Goal: Find specific page/section: Find specific page/section

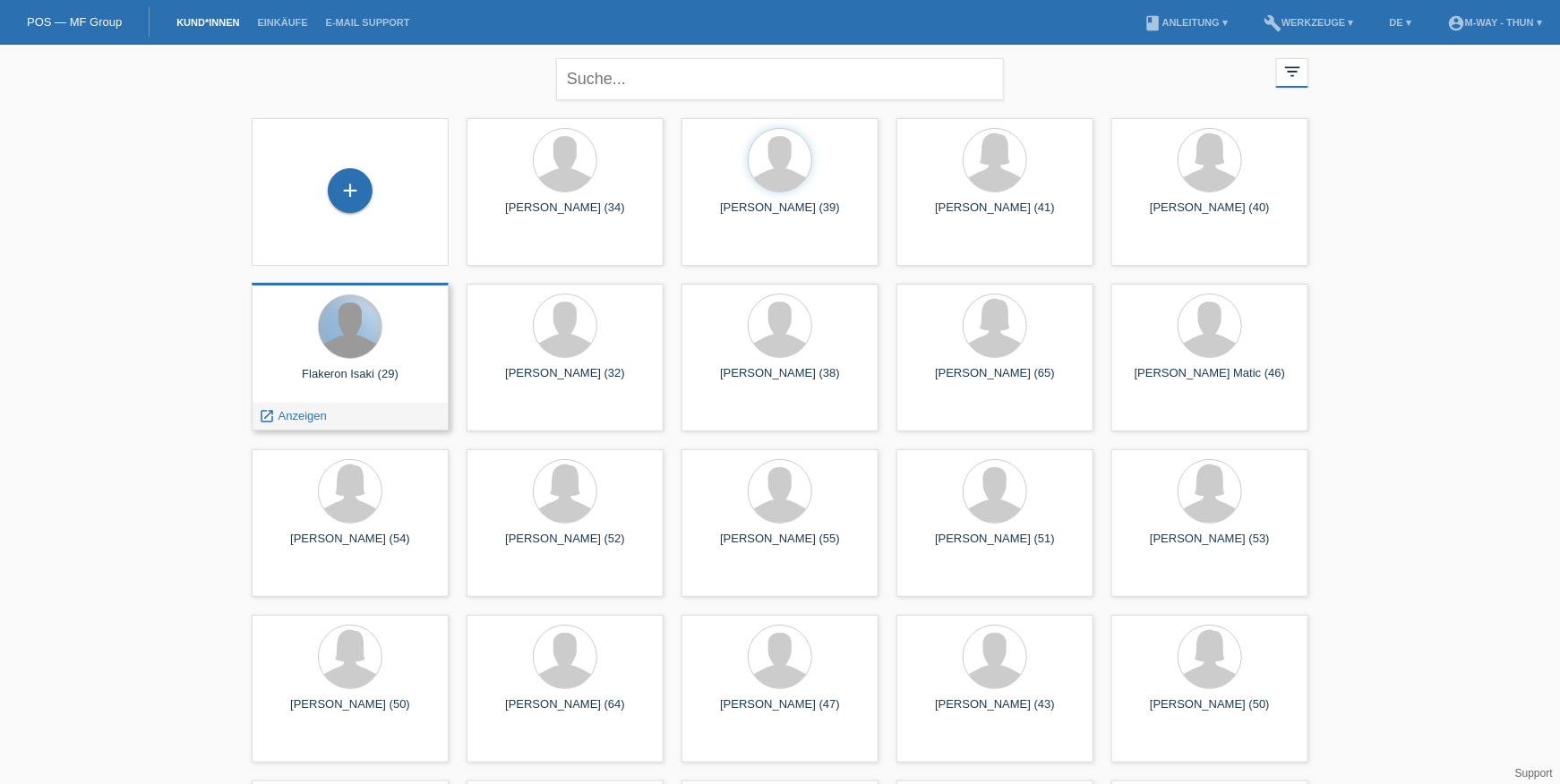
click at [371, 321] on div at bounding box center [350, 327] width 63 height 63
click at [289, 419] on span "Anzeigen" at bounding box center [303, 416] width 49 height 14
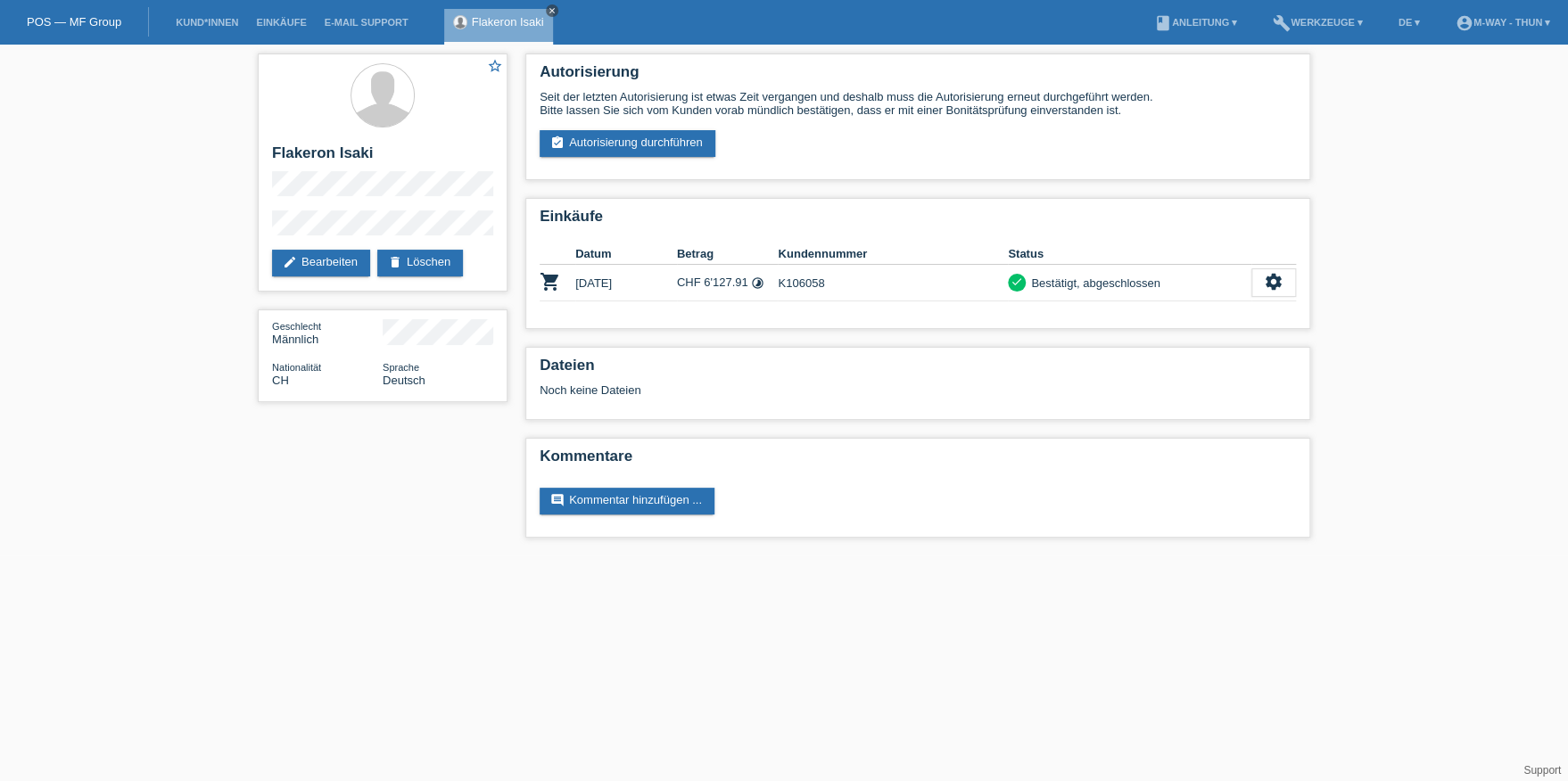
click at [550, 6] on icon "close" at bounding box center [552, 11] width 9 height 9
click at [200, 13] on li "Kund*innen" at bounding box center [207, 23] width 81 height 46
click at [200, 22] on link "Kund*innen" at bounding box center [207, 22] width 81 height 11
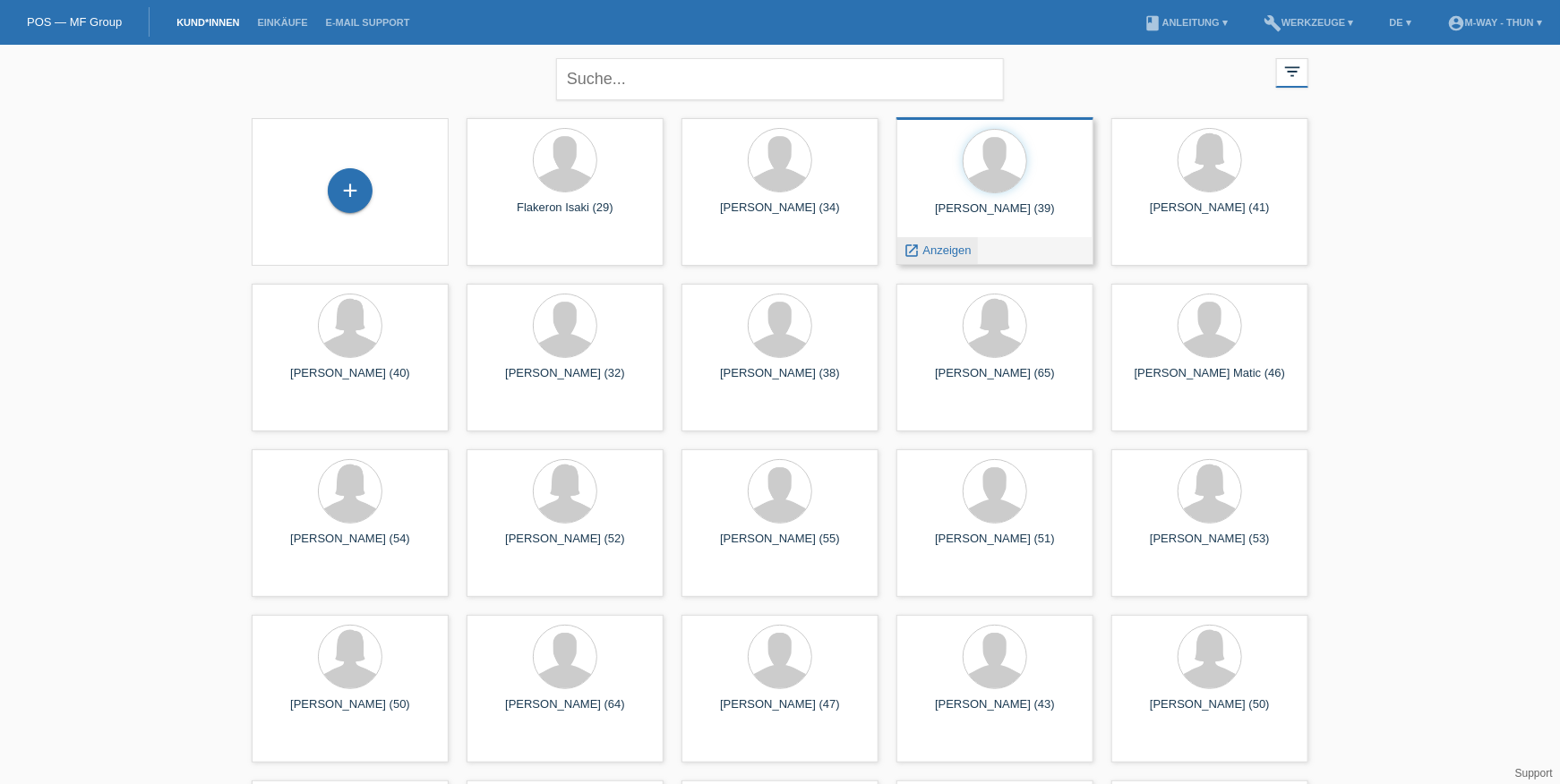
click at [946, 242] on div "launch Anzeigen" at bounding box center [938, 250] width 81 height 27
click at [946, 251] on span "Anzeigen" at bounding box center [947, 250] width 49 height 14
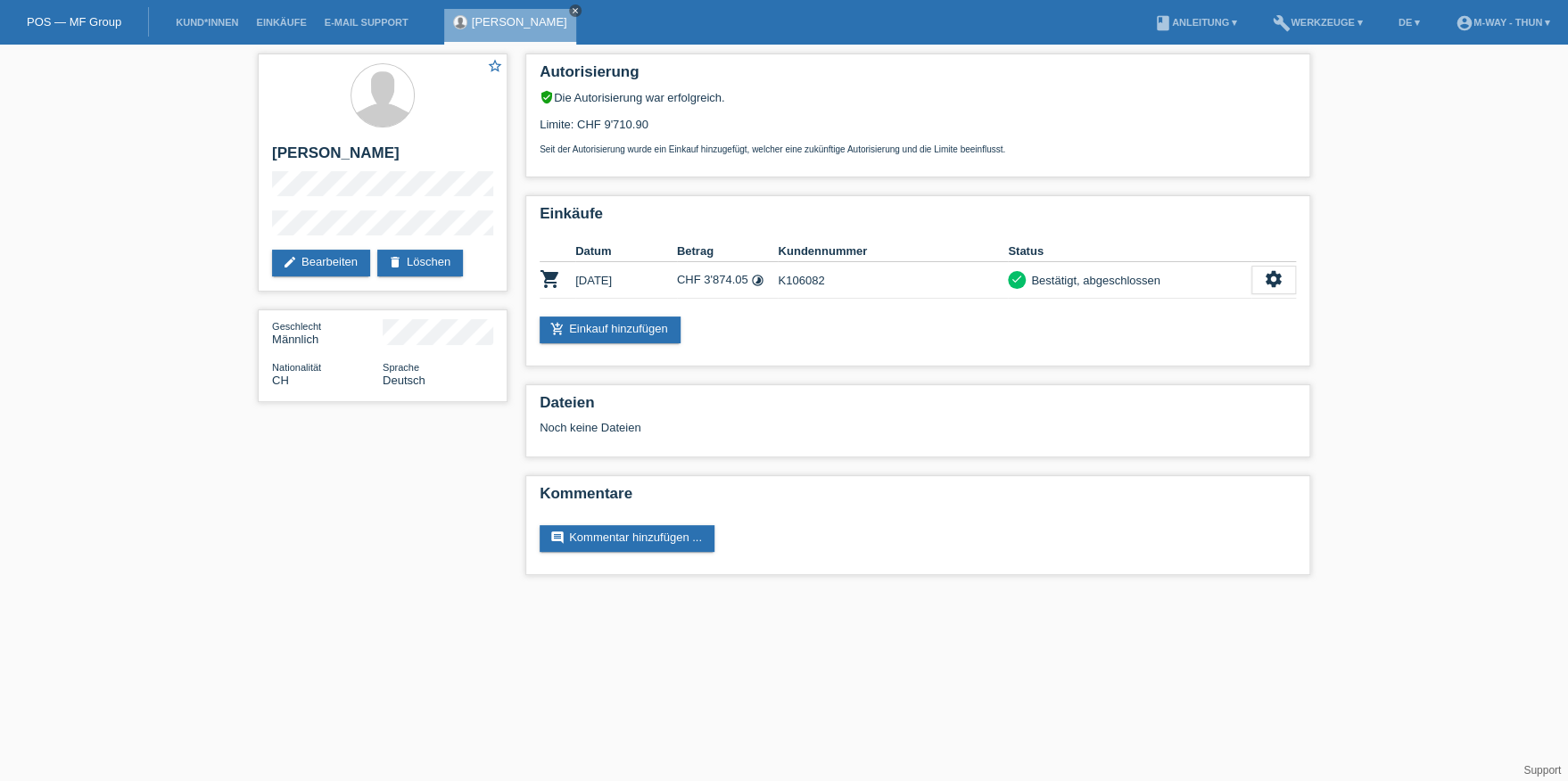
click at [571, 6] on icon "close" at bounding box center [576, 11] width 9 height 9
click at [221, 24] on link "Kund*innen" at bounding box center [207, 22] width 81 height 11
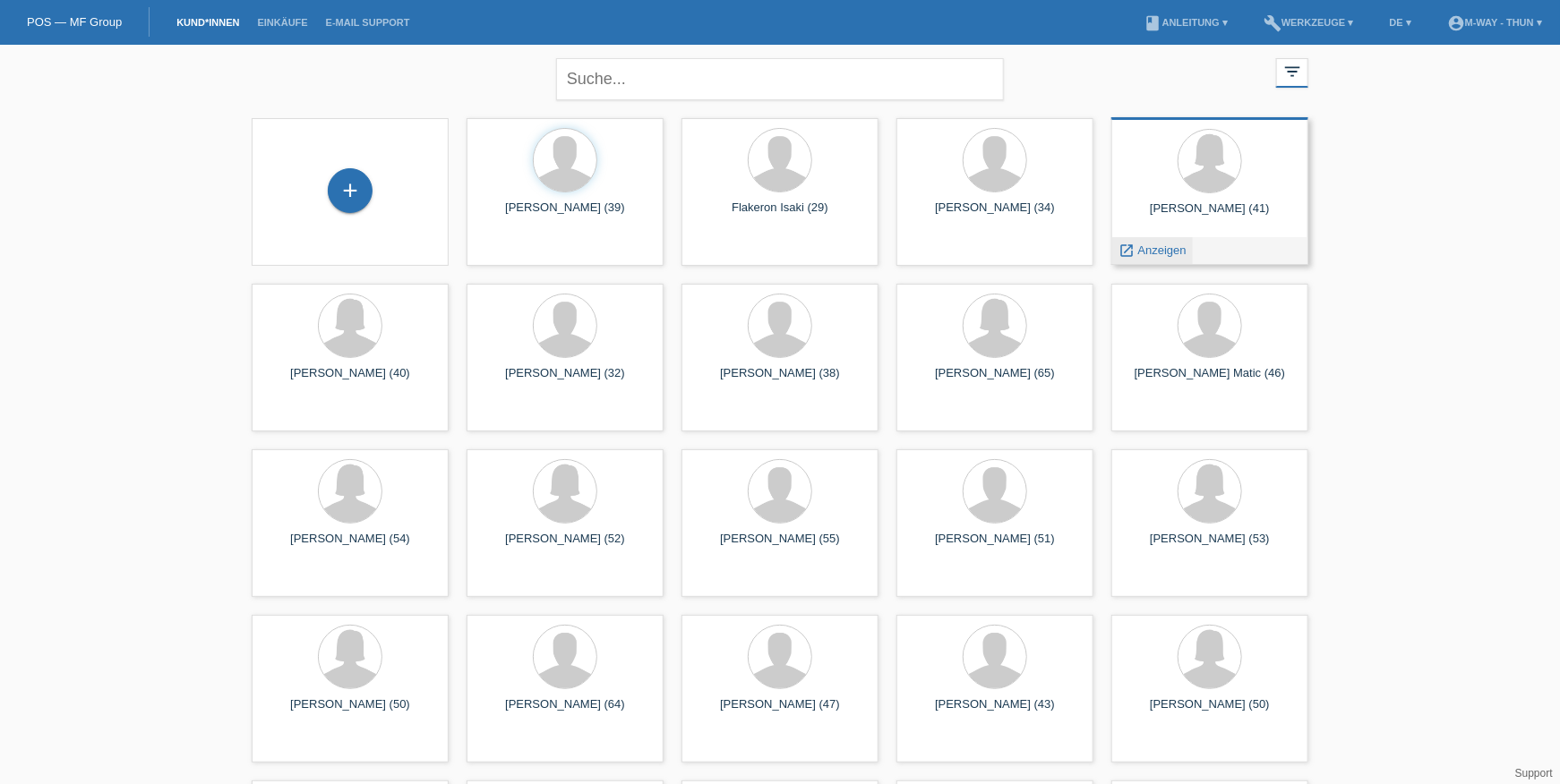
click at [1162, 247] on span "Anzeigen" at bounding box center [1162, 250] width 49 height 14
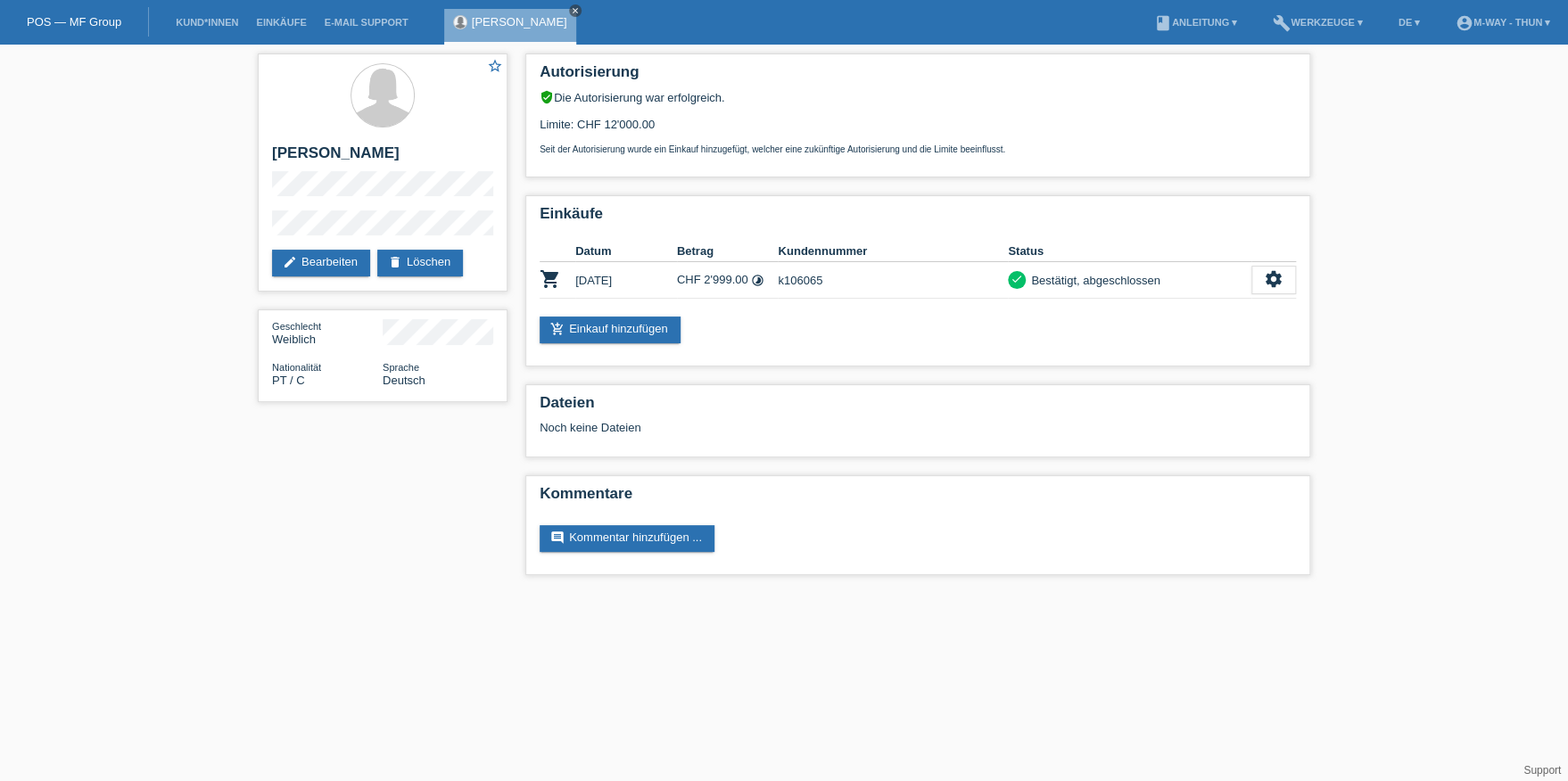
click at [571, 6] on icon "close" at bounding box center [576, 11] width 9 height 9
click at [196, 16] on link "Kund*innen" at bounding box center [207, 22] width 81 height 11
